Goal: Book appointment/travel/reservation

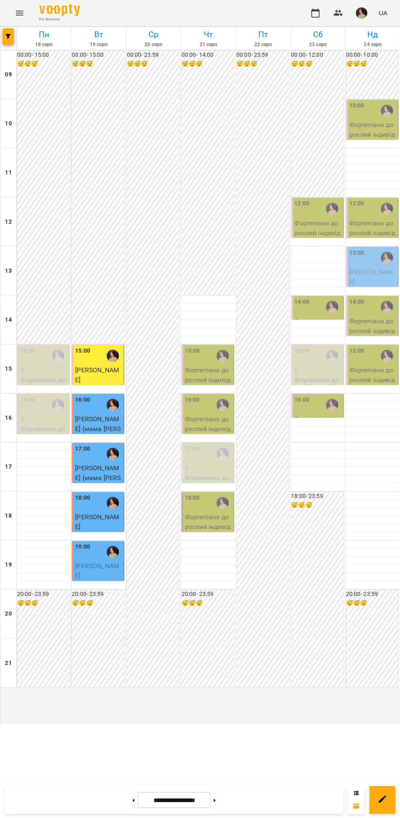
click at [214, 511] on p "Фортепіано дорослий індивідуальний ([PERSON_NAME])" at bounding box center [207, 491] width 47 height 38
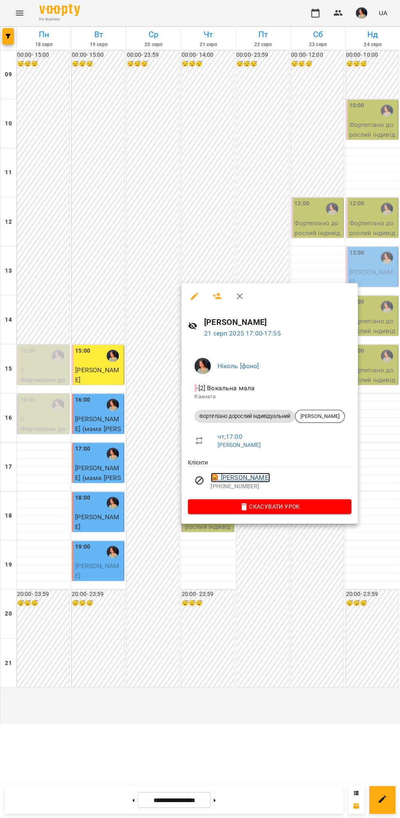
click at [257, 479] on link "😡 [PERSON_NAME]" at bounding box center [240, 477] width 59 height 10
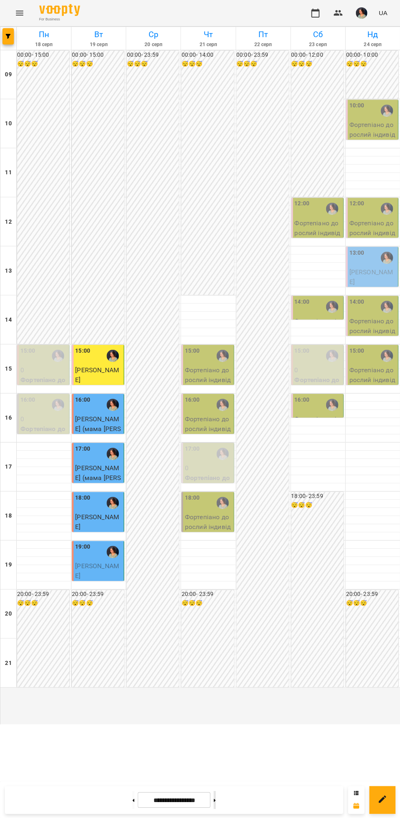
click at [215, 799] on button at bounding box center [214, 799] width 2 height 18
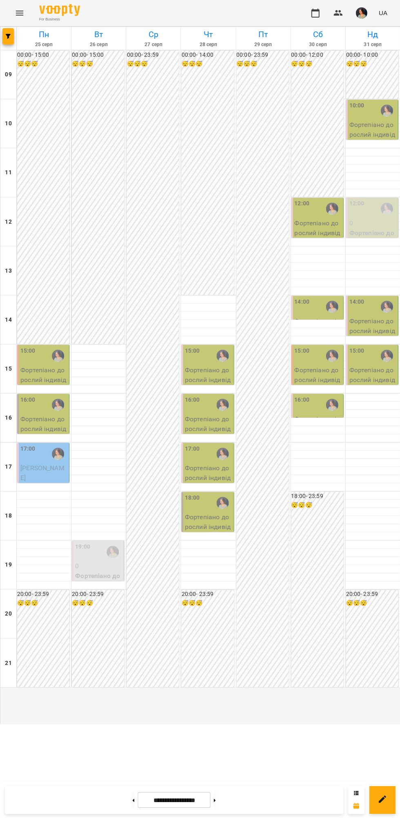
click at [359, 218] on div "12:00" at bounding box center [356, 208] width 15 height 19
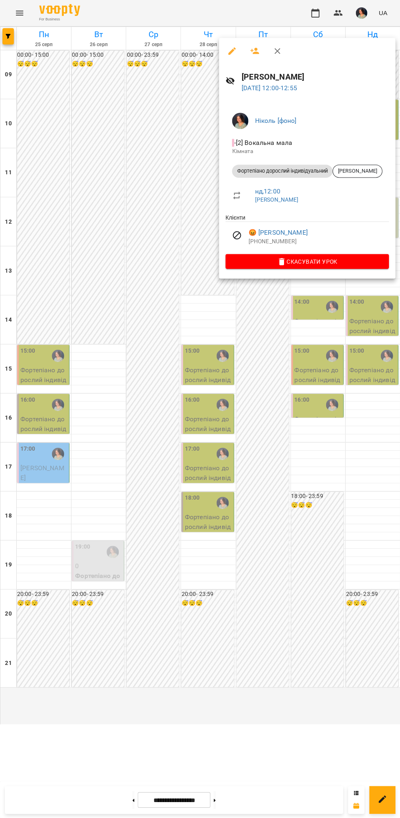
click at [303, 620] on div at bounding box center [200, 409] width 400 height 818
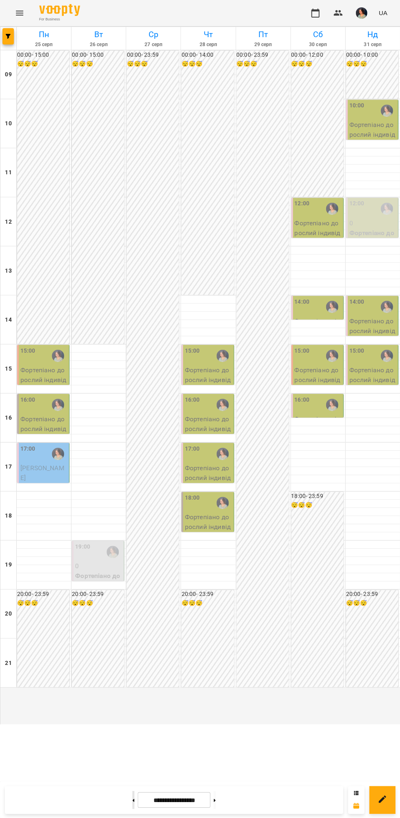
click at [133, 799] on icon at bounding box center [134, 799] width 2 height 3
type input "**********"
